Goal: Check status: Check status

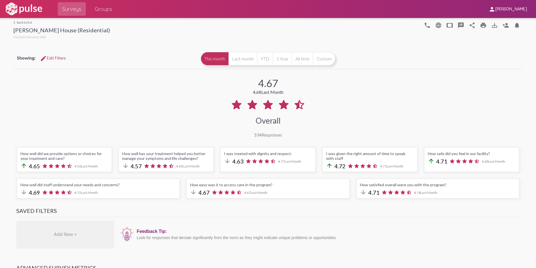
click at [25, 23] on link "arrow_back_ios back to list" at bounding box center [61, 22] width 96 height 4
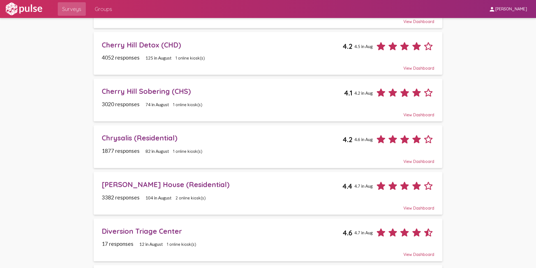
scroll to position [84, 0]
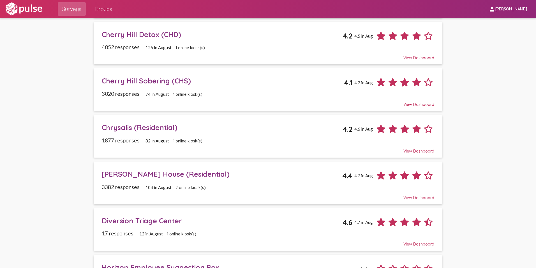
click at [122, 129] on div "Chrysalis (Residential)" at bounding box center [222, 127] width 241 height 9
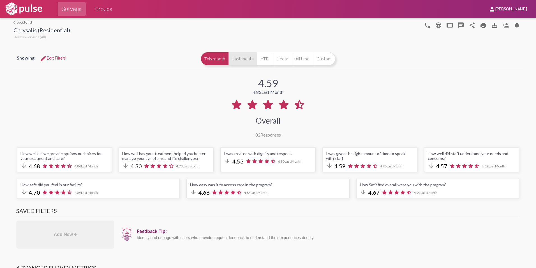
click at [241, 59] on button "Last month" at bounding box center [243, 58] width 29 height 13
